Goal: Information Seeking & Learning: Learn about a topic

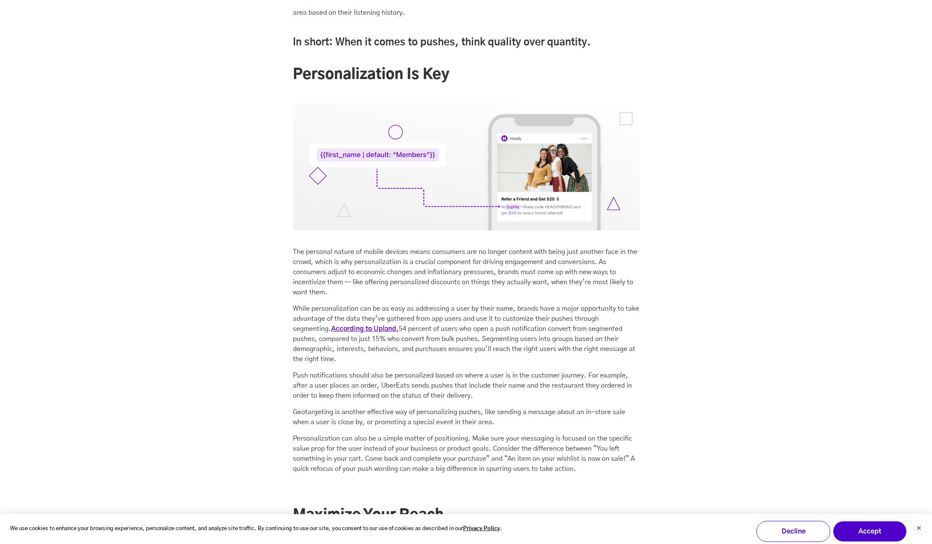
scroll to position [1917, 0]
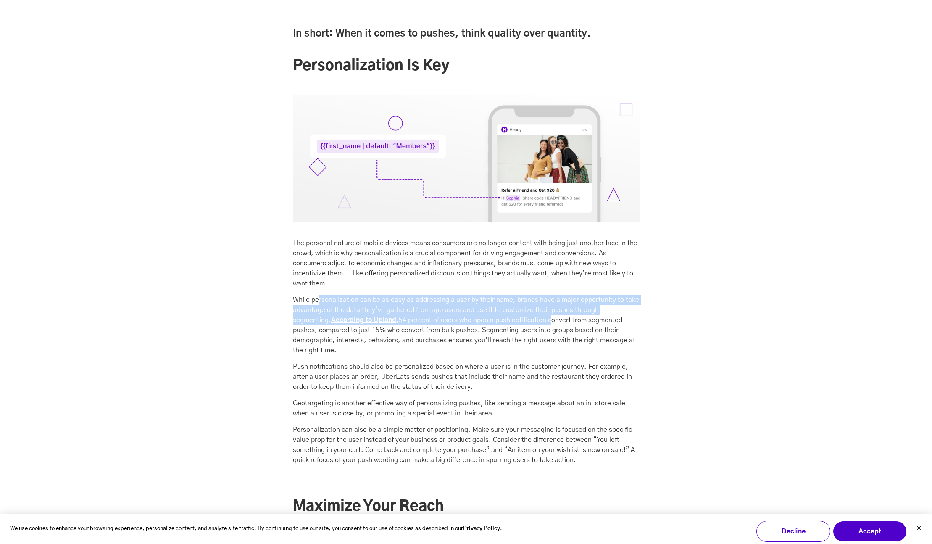
drag, startPoint x: 317, startPoint y: 300, endPoint x: 567, endPoint y: 311, distance: 249.8
click at [522, 316] on p "While personalization can be as easy as addressing a user by their name, brands…" at bounding box center [466, 324] width 347 height 60
click at [567, 311] on p "While personalization can be as easy as addressing a user by their name, brands…" at bounding box center [466, 324] width 347 height 60
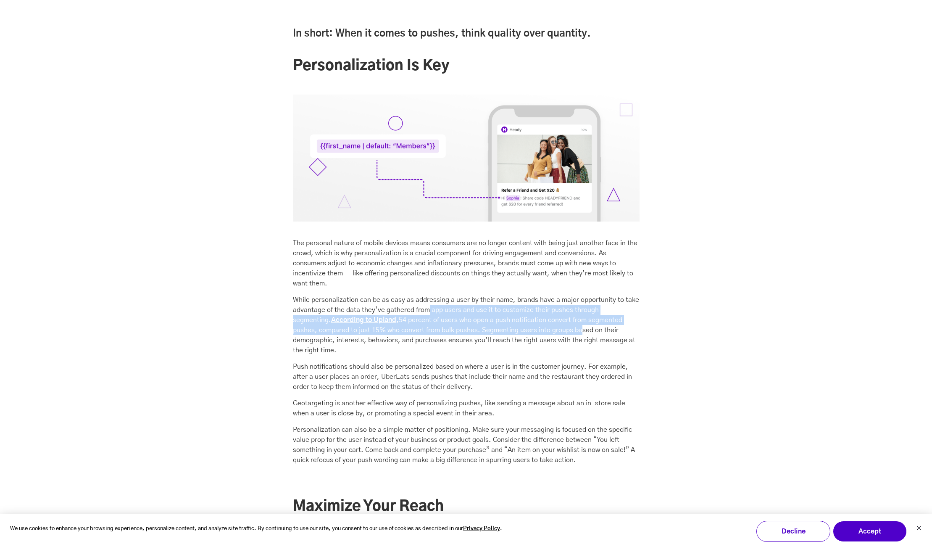
drag, startPoint x: 470, startPoint y: 319, endPoint x: 555, endPoint y: 330, distance: 86.0
click at [555, 330] on p "While personalization can be as easy as addressing a user by their name, brands…" at bounding box center [466, 324] width 347 height 60
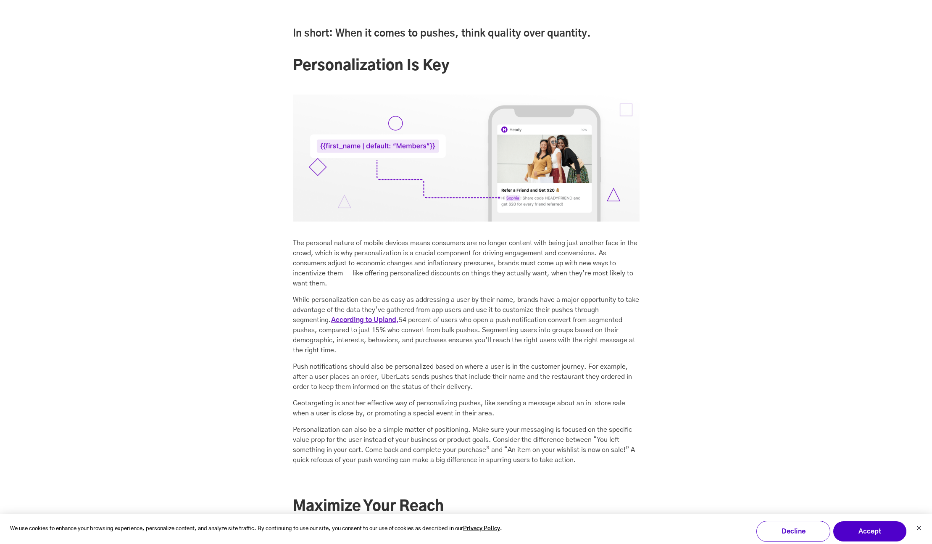
click at [568, 331] on p "While personalization can be as easy as addressing a user by their name, brands…" at bounding box center [466, 324] width 347 height 60
drag, startPoint x: 432, startPoint y: 319, endPoint x: 592, endPoint y: 322, distance: 159.2
click at [581, 323] on p "While personalization can be as easy as addressing a user by their name, brands…" at bounding box center [466, 324] width 347 height 60
click at [592, 322] on p "While personalization can be as easy as addressing a user by their name, brands…" at bounding box center [466, 324] width 347 height 60
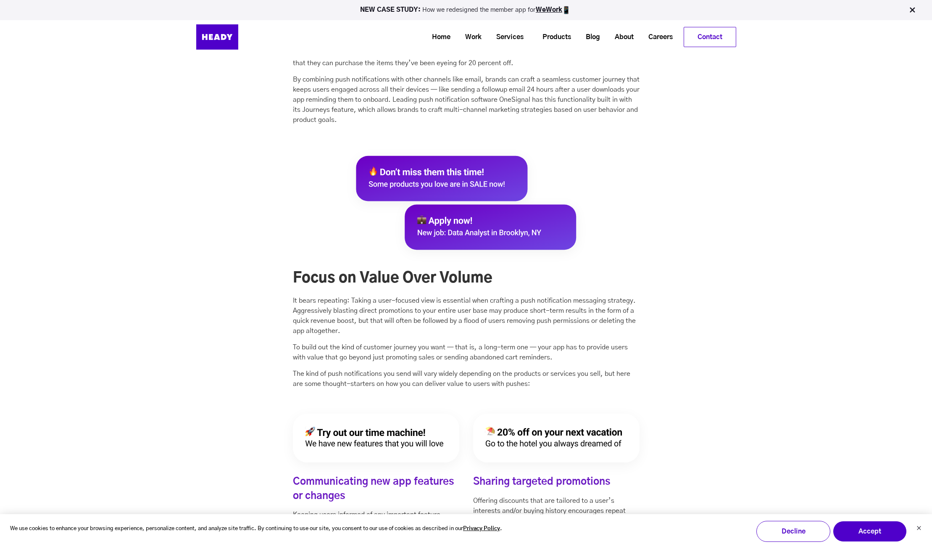
scroll to position [1104, 0]
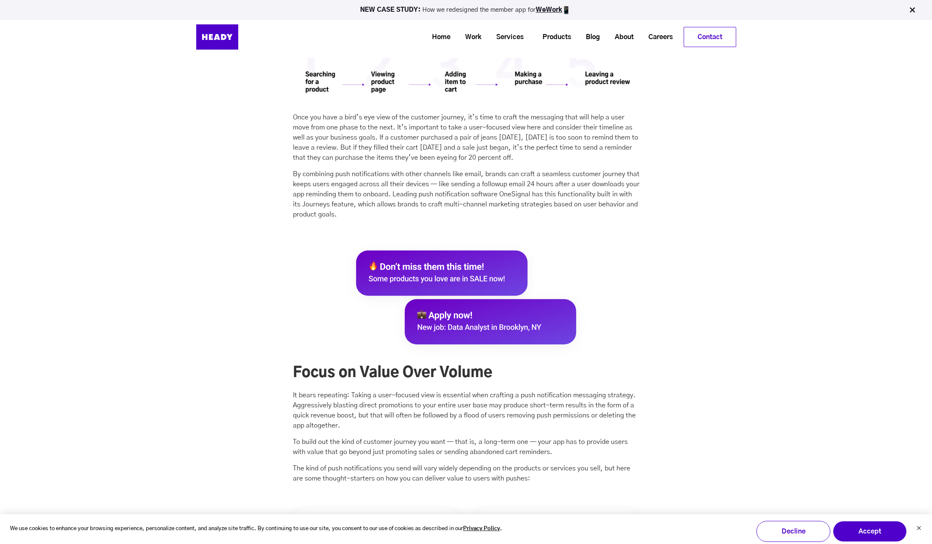
click at [613, 452] on p "To build out the kind of customer journey you want — that is, a long-term one —…" at bounding box center [466, 446] width 347 height 20
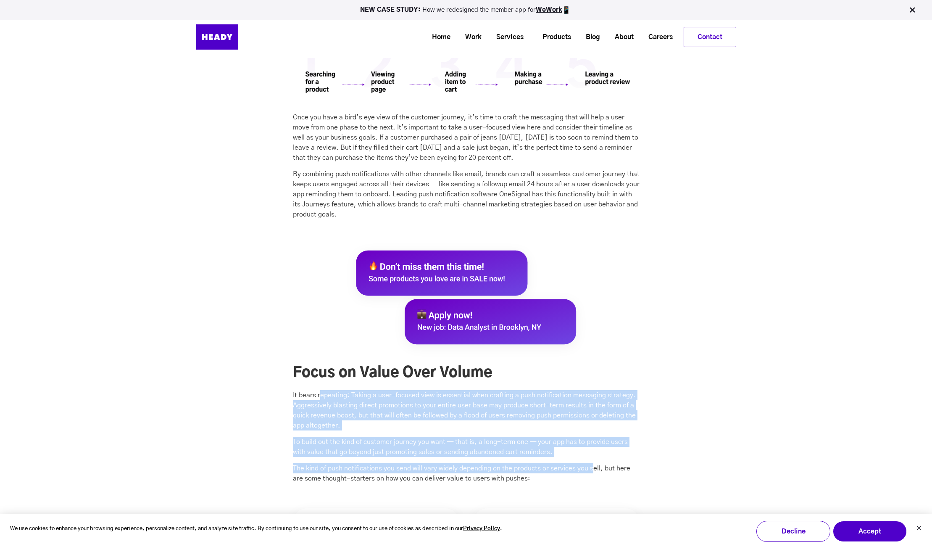
drag, startPoint x: 594, startPoint y: 471, endPoint x: 320, endPoint y: 395, distance: 284.3
click at [320, 395] on div "Focus on Value Over Volume It bears repeating: Taking a user-focused view is es…" at bounding box center [466, 362] width 347 height 241
click at [346, 406] on p "It bears repeating: Taking a user-focused view is essential when crafting a pus…" at bounding box center [466, 410] width 347 height 40
drag, startPoint x: 306, startPoint y: 395, endPoint x: 568, endPoint y: 475, distance: 273.6
click at [568, 475] on div "Focus on Value Over Volume It bears repeating: Taking a user-focused view is es…" at bounding box center [466, 362] width 347 height 241
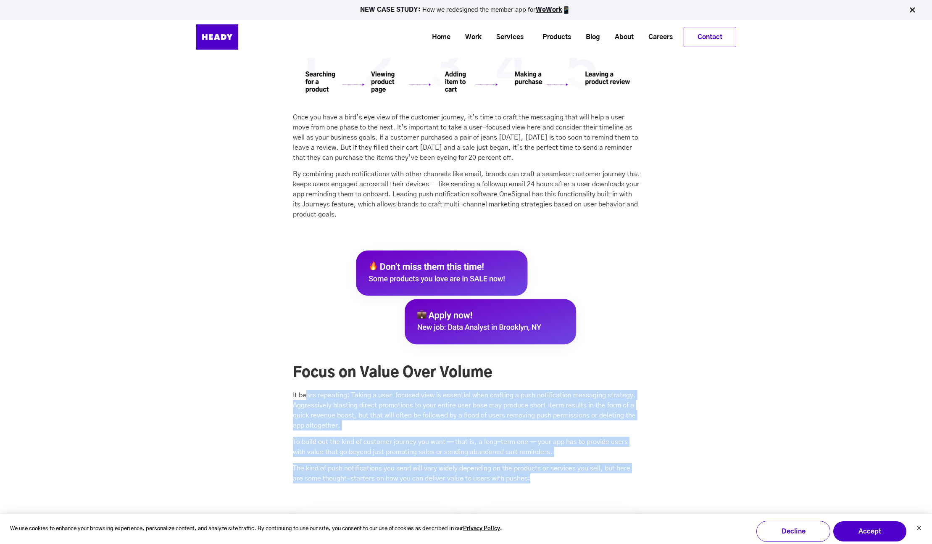
click at [576, 471] on p "The kind of push notifications you send will vary widely depending on the produ…" at bounding box center [466, 473] width 347 height 20
drag, startPoint x: 576, startPoint y: 471, endPoint x: 290, endPoint y: 392, distance: 296.6
click at [290, 392] on div "Once you have a bird’s eye view of the customer journey, it’s time to craft the…" at bounding box center [465, 297] width 363 height 383
click at [335, 411] on p "It bears repeating: Taking a user-focused view is essential when crafting a pus…" at bounding box center [466, 410] width 347 height 40
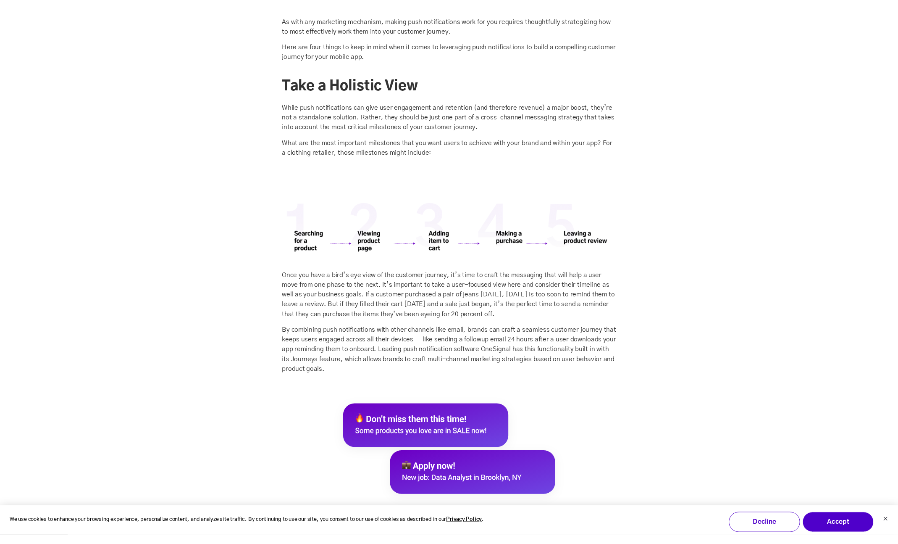
scroll to position [946, 0]
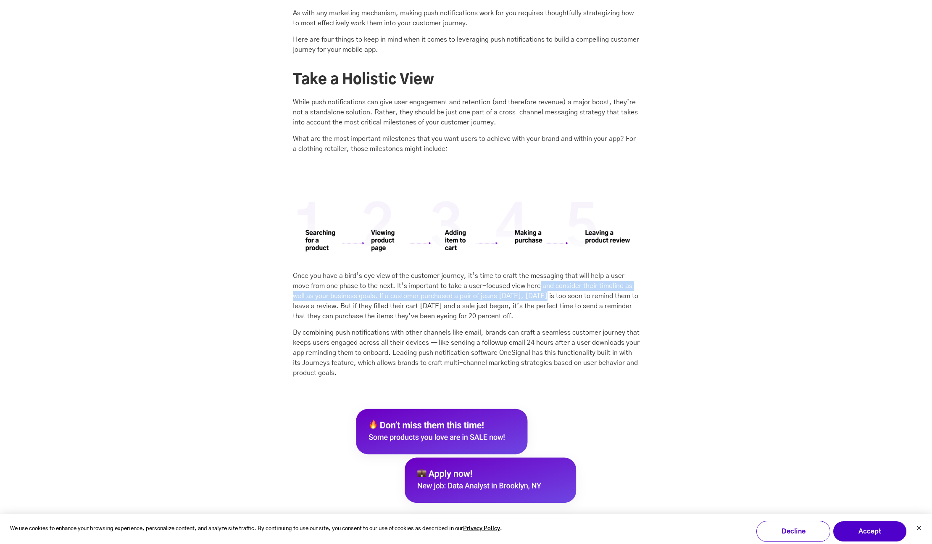
click at [539, 291] on p "Once you have a bird’s eye view of the customer journey, it’s time to craft the…" at bounding box center [466, 296] width 347 height 50
click at [531, 300] on p "Once you have a bird’s eye view of the customer journey, it’s time to craft the…" at bounding box center [466, 296] width 347 height 50
click at [550, 311] on p "Once you have a bird’s eye view of the customer journey, it’s time to craft the…" at bounding box center [466, 296] width 347 height 50
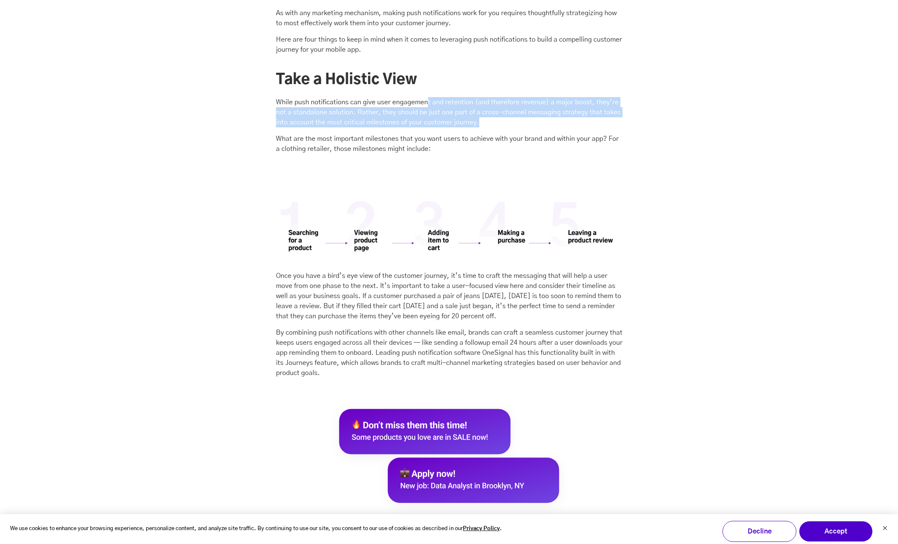
drag, startPoint x: 436, startPoint y: 106, endPoint x: 611, endPoint y: 137, distance: 177.0
click at [582, 139] on div "As with any marketing mechanism, making push notifications work for you require…" at bounding box center [449, 84] width 347 height 173
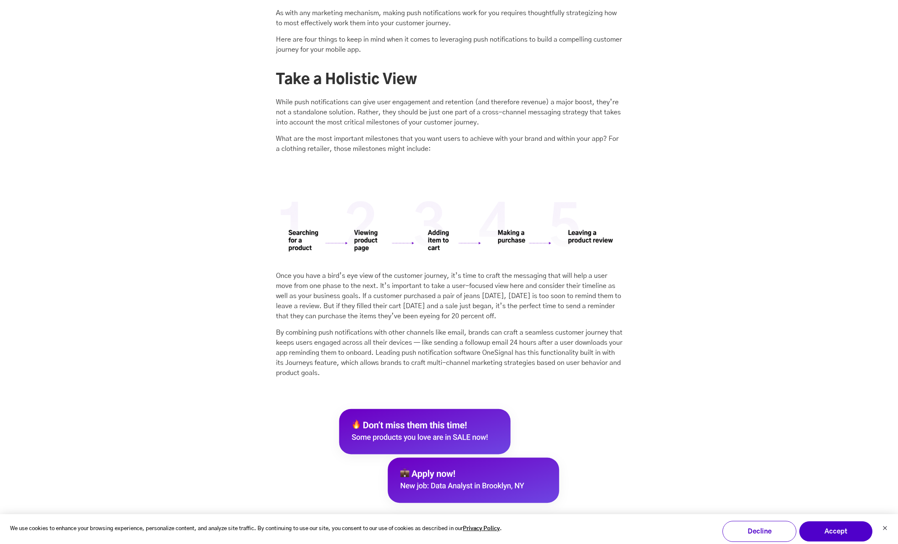
click at [611, 137] on p "What are the most important milestones that you want users to achieve with your…" at bounding box center [449, 144] width 347 height 20
